Goal: Task Accomplishment & Management: Complete application form

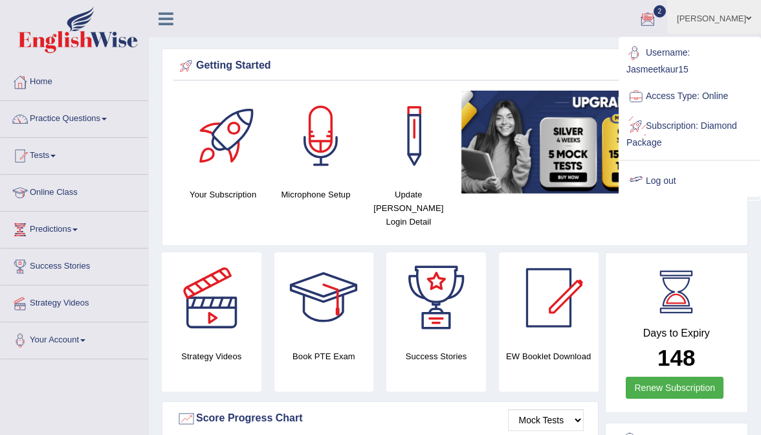
click at [673, 173] on link "Log out" at bounding box center [690, 181] width 140 height 30
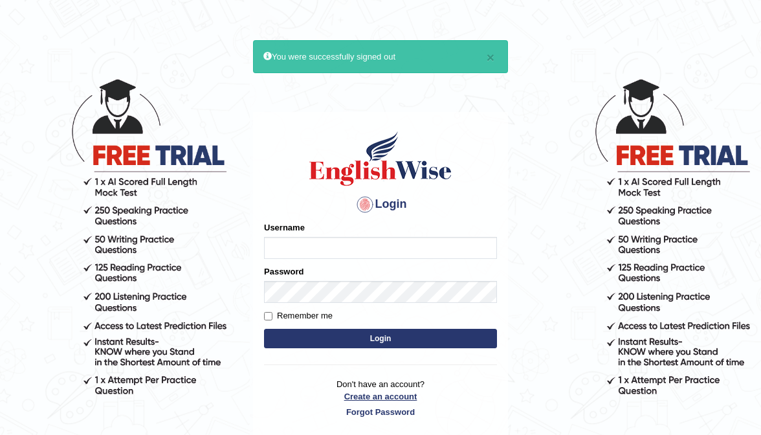
click at [364, 393] on link "Create an account" at bounding box center [380, 396] width 233 height 12
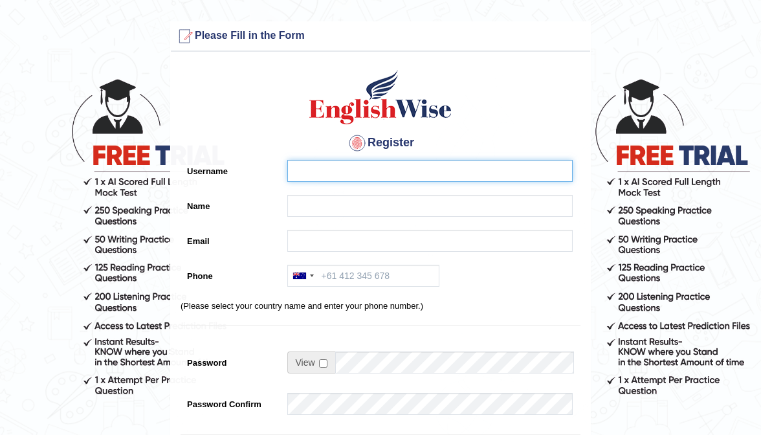
click at [332, 168] on input "Username" at bounding box center [429, 171] width 285 height 22
type input "0403077186"
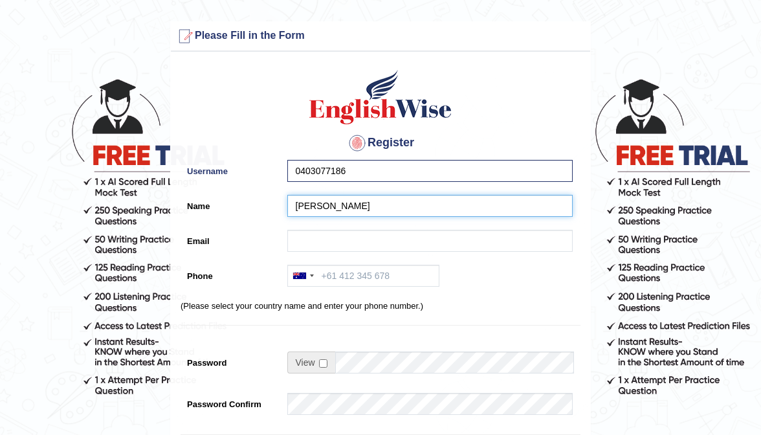
type input "[PERSON_NAME]"
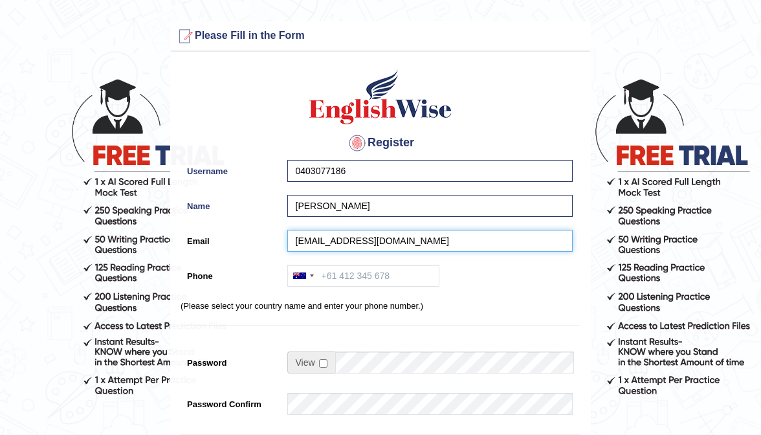
type input "nishi74260@gmail.com"
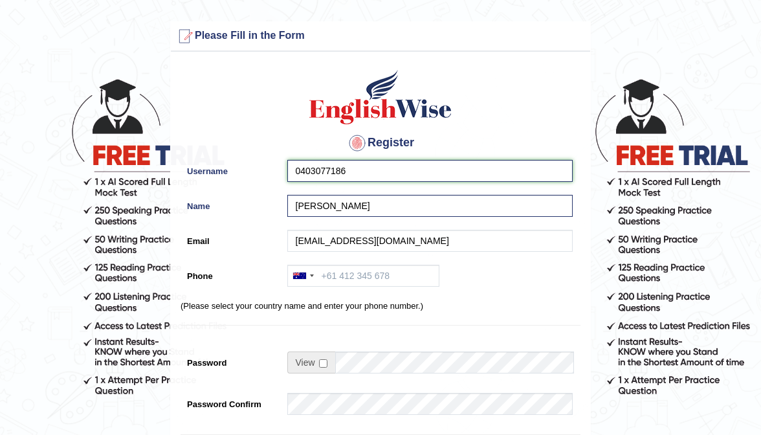
click at [373, 176] on input "0403077186" at bounding box center [429, 171] width 285 height 22
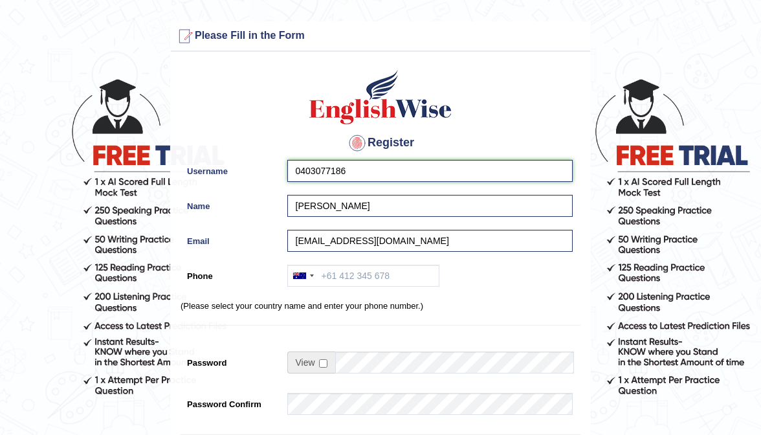
click at [373, 176] on input "0403077186" at bounding box center [429, 171] width 285 height 22
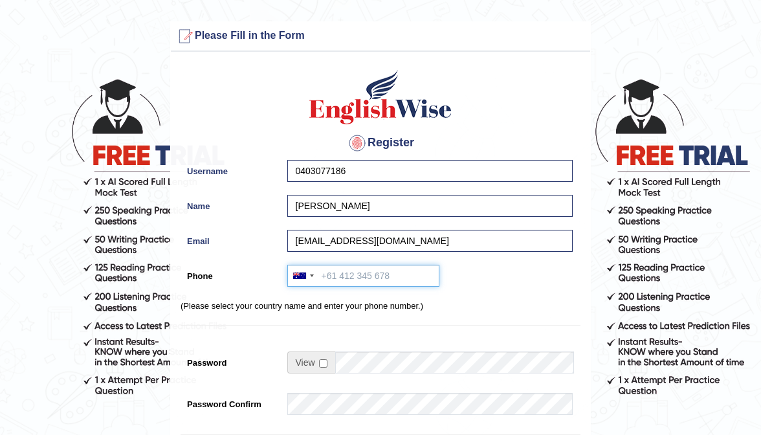
paste input "0403077186"
type input "0403077186"
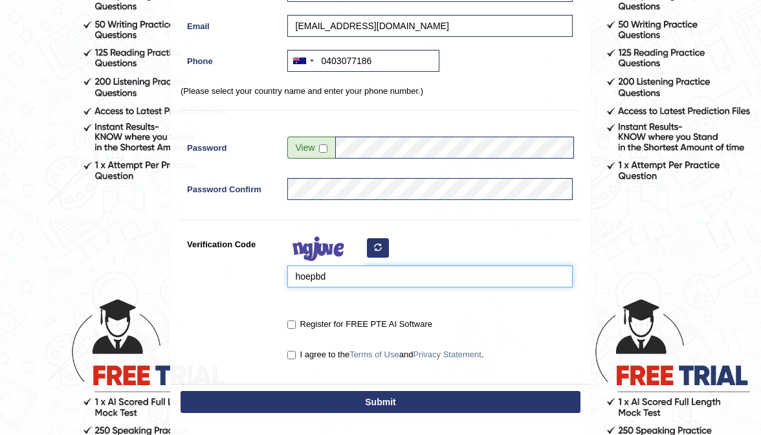
scroll to position [215, 0]
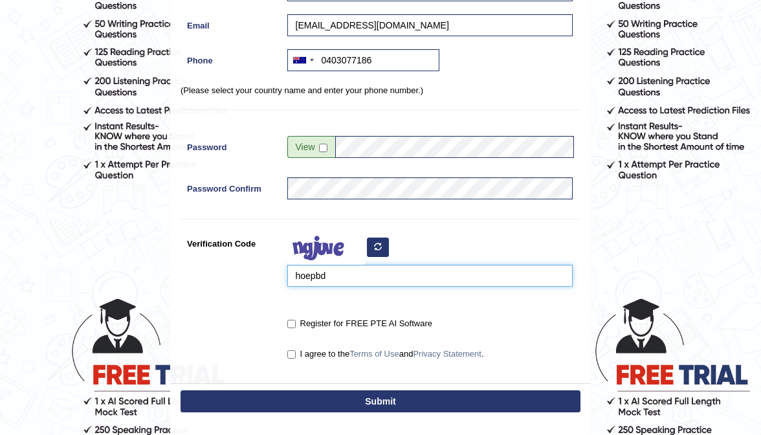
type input "hoepbd"
click at [293, 321] on input "Register for FREE PTE AI Software" at bounding box center [291, 323] width 8 height 8
checkbox input "true"
click at [290, 354] on input "I agree to the Terms of Use and Privacy Statement ." at bounding box center [291, 354] width 8 height 8
checkbox input "true"
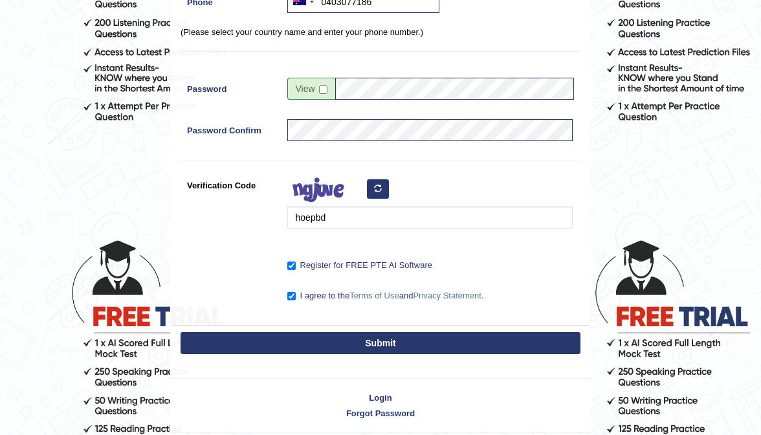
scroll to position [266, 0]
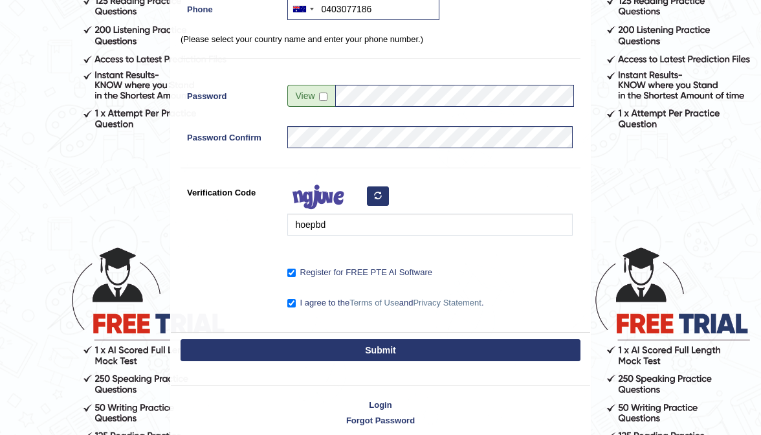
click at [344, 341] on button "Submit" at bounding box center [380, 350] width 400 height 22
type input "+61403077186"
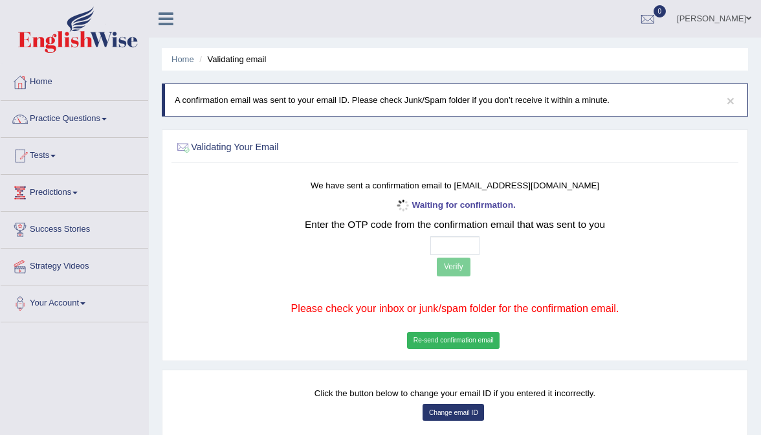
click at [441, 243] on input "text" at bounding box center [455, 245] width 50 height 19
type input "1 _ _ _"
type input "1 5 5 0"
click at [449, 263] on button "Verify" at bounding box center [454, 266] width 34 height 19
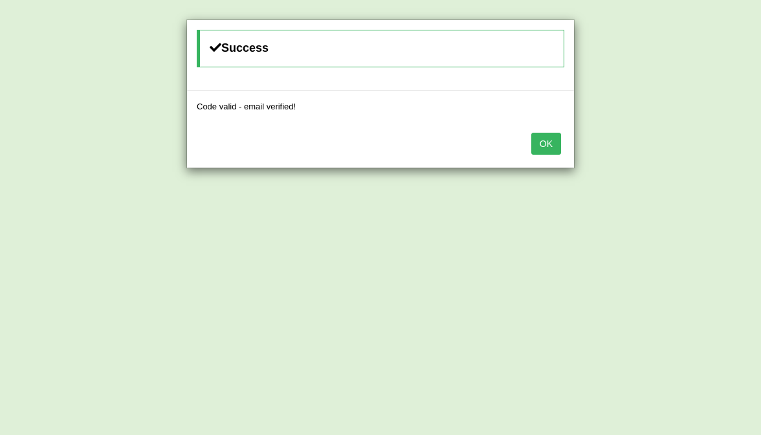
click at [551, 141] on button "OK" at bounding box center [546, 144] width 30 height 22
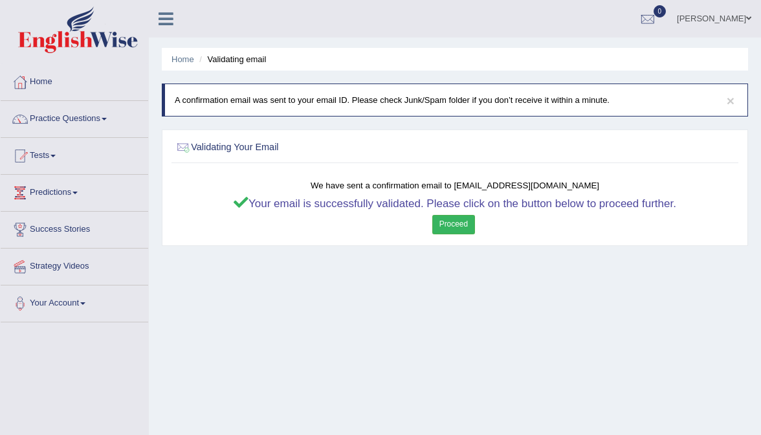
click at [457, 228] on link "Proceed" at bounding box center [453, 224] width 43 height 19
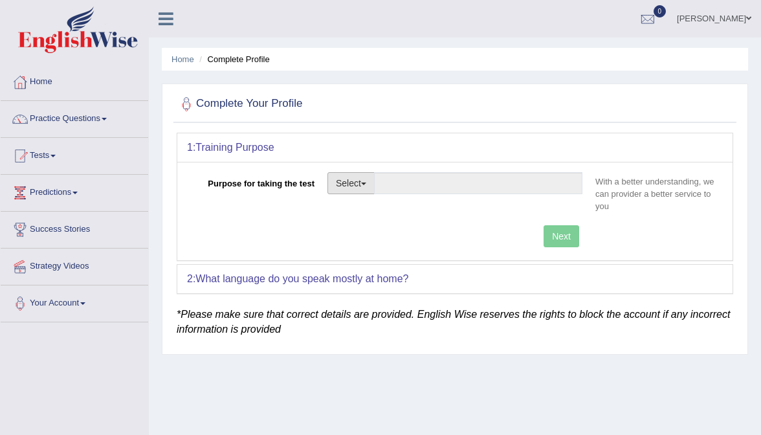
click at [347, 191] on button "Select" at bounding box center [350, 183] width 47 height 22
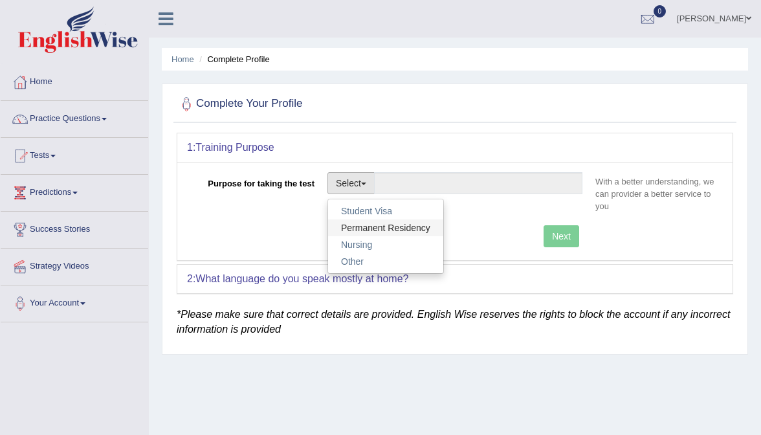
click at [367, 221] on link "Permanent Residency" at bounding box center [385, 227] width 115 height 17
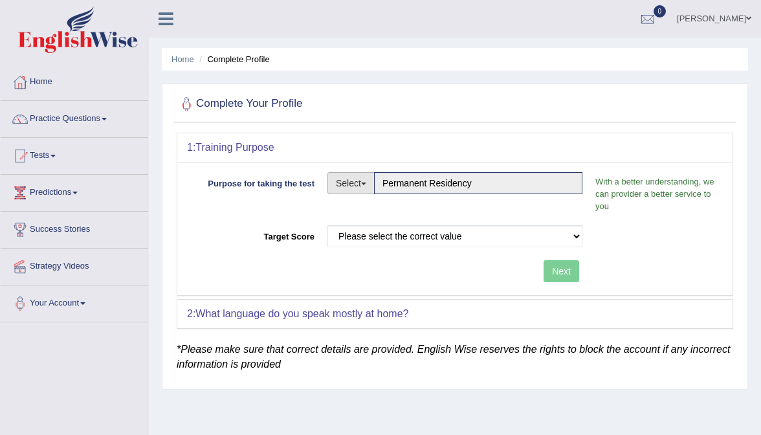
click at [361, 188] on button "Select" at bounding box center [350, 183] width 47 height 22
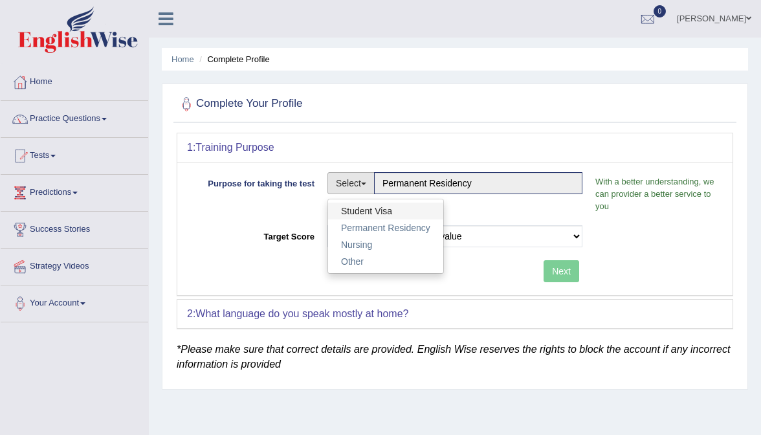
click at [360, 205] on link "Student Visa" at bounding box center [385, 210] width 115 height 17
type input "Student Visa"
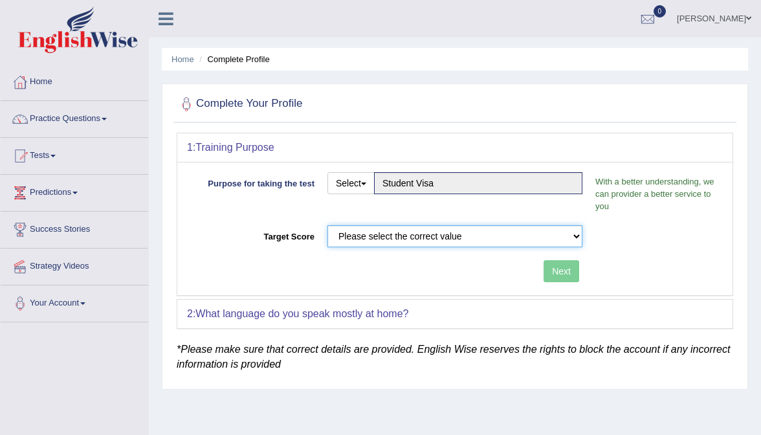
select select "65"
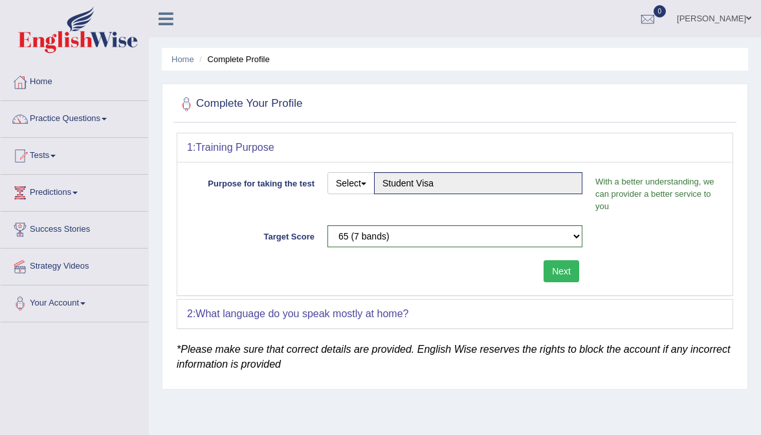
click at [562, 276] on button "Next" at bounding box center [561, 271] width 36 height 22
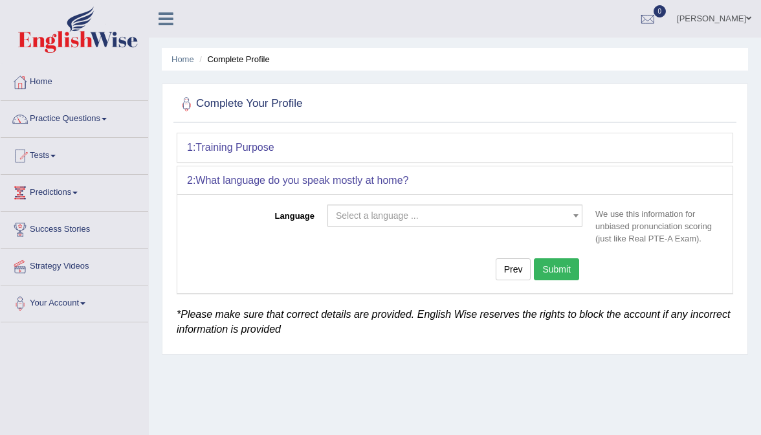
click at [398, 214] on span "Select a language ..." at bounding box center [377, 215] width 83 height 10
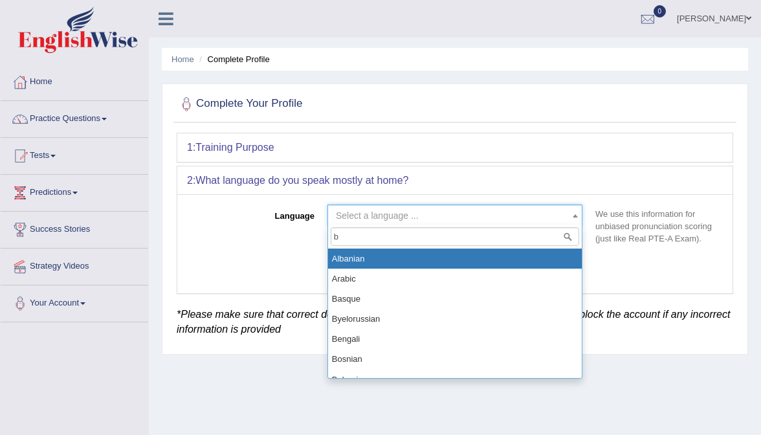
type input "be"
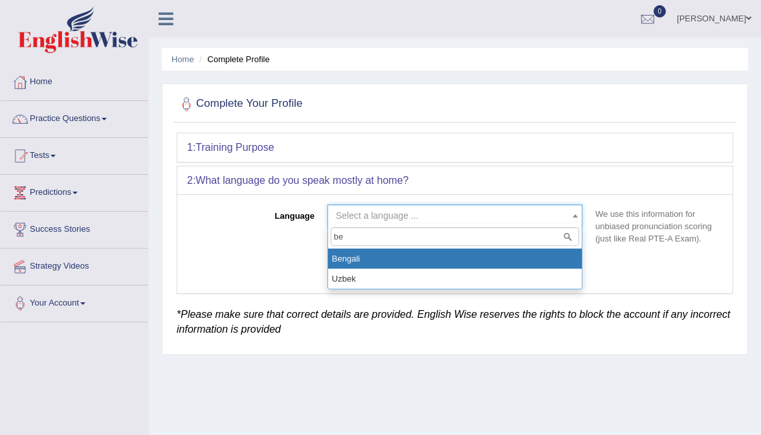
select select "Bengali"
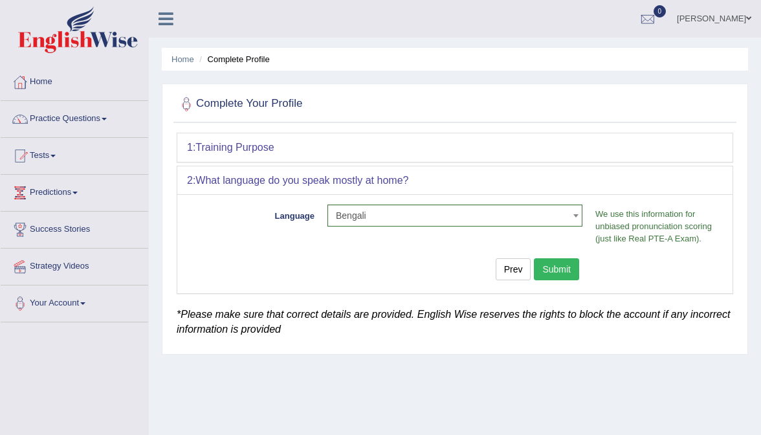
click at [563, 269] on button "Submit" at bounding box center [556, 269] width 45 height 22
